Goal: Use online tool/utility

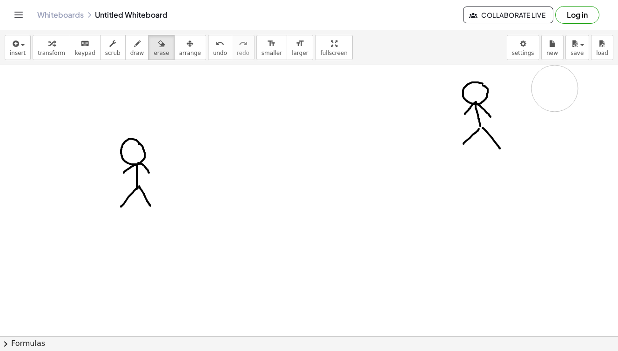
drag, startPoint x: 517, startPoint y: 81, endPoint x: 555, endPoint y: 89, distance: 38.9
click at [135, 47] on icon "button" at bounding box center [137, 43] width 7 height 11
drag, startPoint x: 125, startPoint y: 231, endPoint x: 137, endPoint y: 257, distance: 28.5
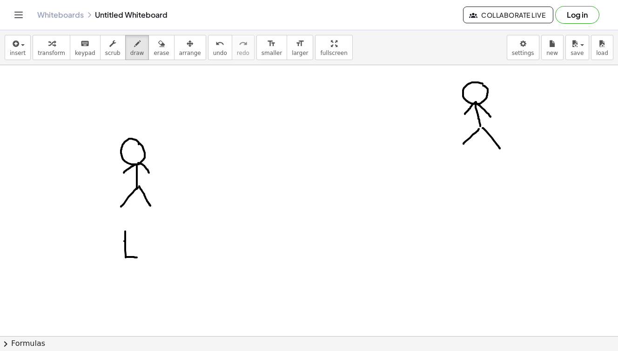
drag, startPoint x: 124, startPoint y: 241, endPoint x: 141, endPoint y: 241, distance: 16.7
drag, startPoint x: 126, startPoint y: 229, endPoint x: 136, endPoint y: 229, distance: 9.8
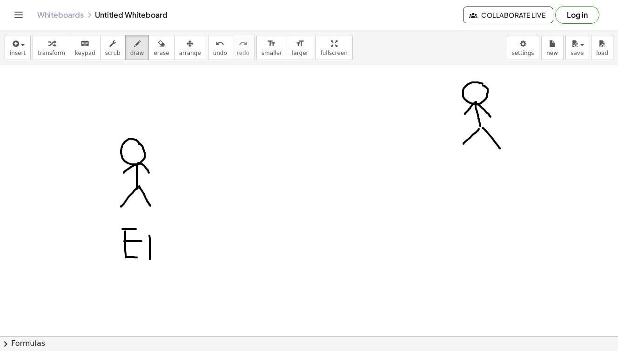
drag, startPoint x: 150, startPoint y: 247, endPoint x: 150, endPoint y: 260, distance: 12.1
drag, startPoint x: 160, startPoint y: 247, endPoint x: 160, endPoint y: 263, distance: 15.4
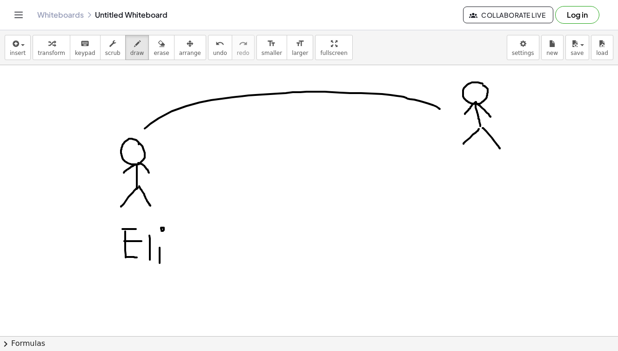
drag, startPoint x: 145, startPoint y: 128, endPoint x: 440, endPoint y: 109, distance: 296.1
drag, startPoint x: 435, startPoint y: 99, endPoint x: 424, endPoint y: 122, distance: 25.0
drag, startPoint x: 456, startPoint y: 160, endPoint x: 471, endPoint y: 186, distance: 30.0
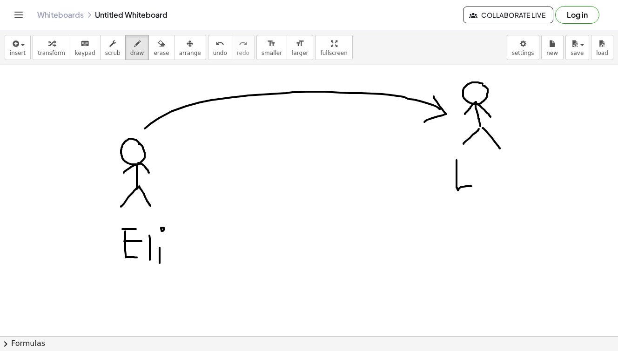
drag, startPoint x: 471, startPoint y: 171, endPoint x: 482, endPoint y: 183, distance: 16.4
drag, startPoint x: 484, startPoint y: 160, endPoint x: 489, endPoint y: 187, distance: 27.9
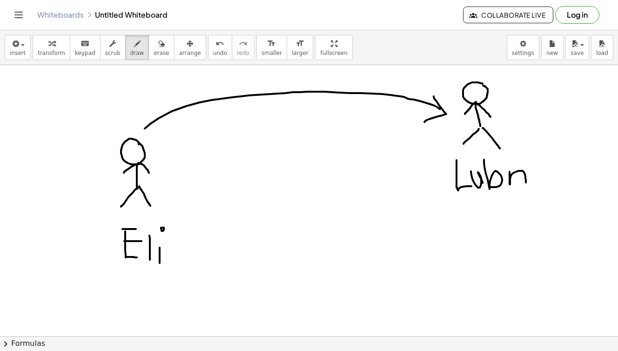
drag, startPoint x: 509, startPoint y: 172, endPoint x: 526, endPoint y: 183, distance: 19.7
drag, startPoint x: 540, startPoint y: 174, endPoint x: 544, endPoint y: 186, distance: 12.8
